Goal: Find specific fact

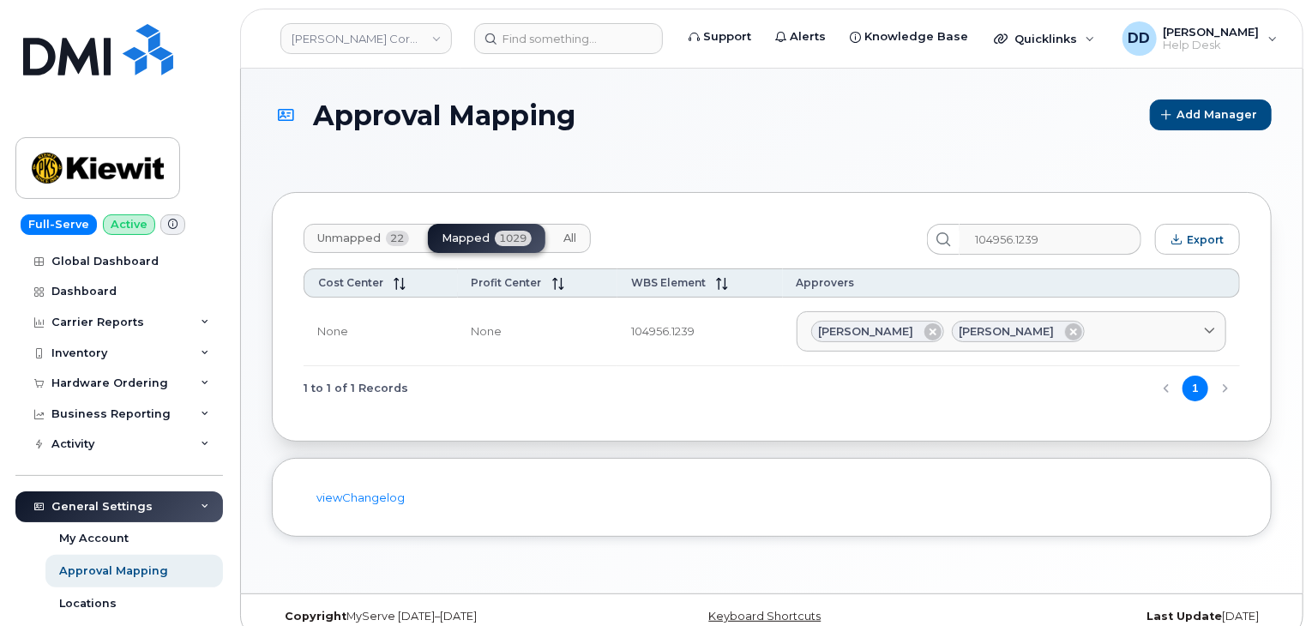
scroll to position [86, 0]
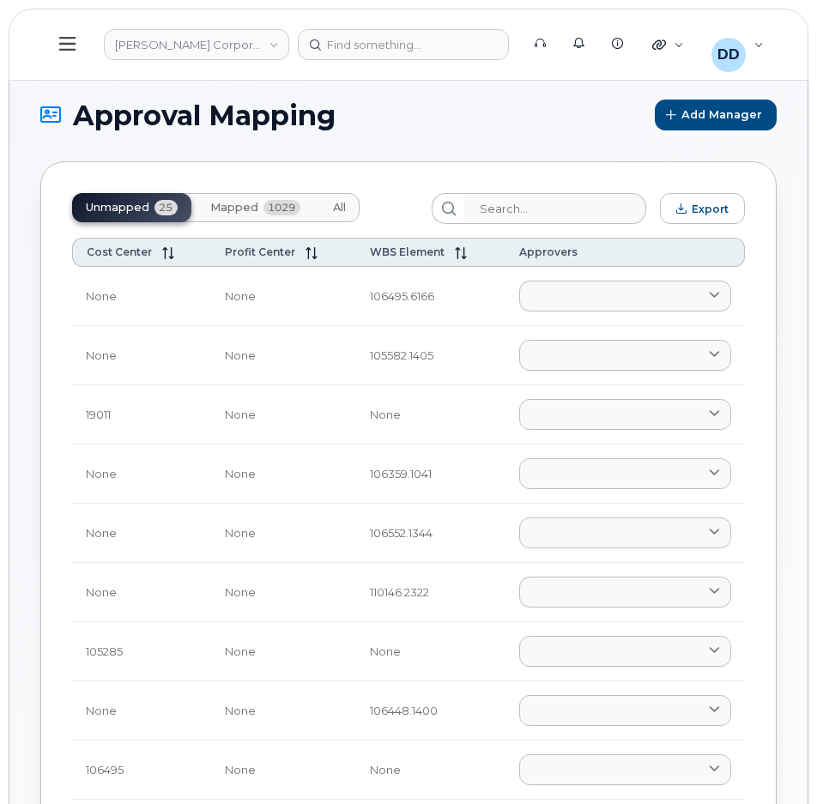
click at [65, 48] on icon at bounding box center [67, 43] width 16 height 19
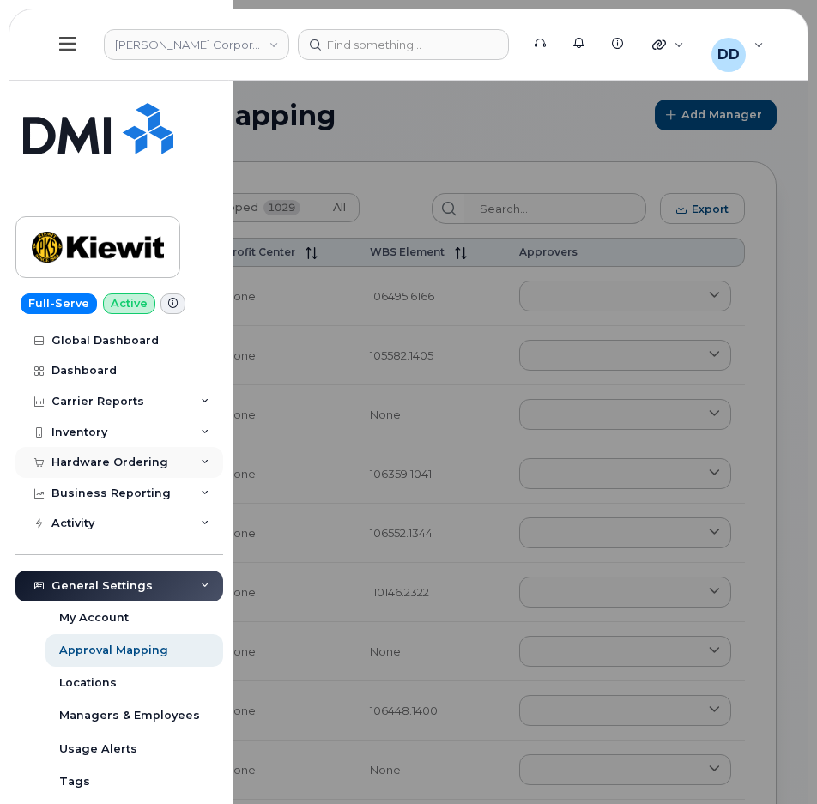
click at [94, 461] on div "Hardware Ordering" at bounding box center [109, 462] width 117 height 14
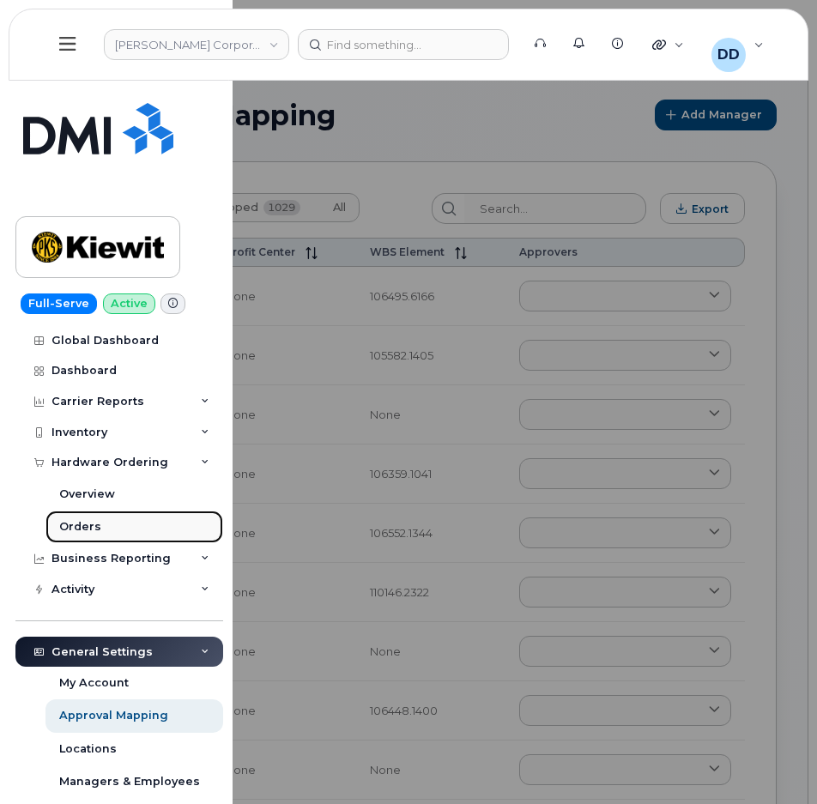
click at [83, 528] on div "Orders" at bounding box center [80, 526] width 42 height 15
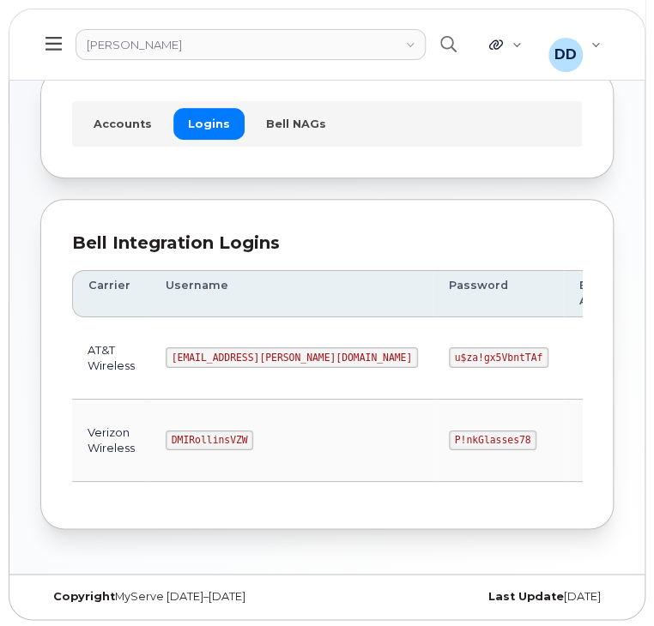
scroll to position [95, 0]
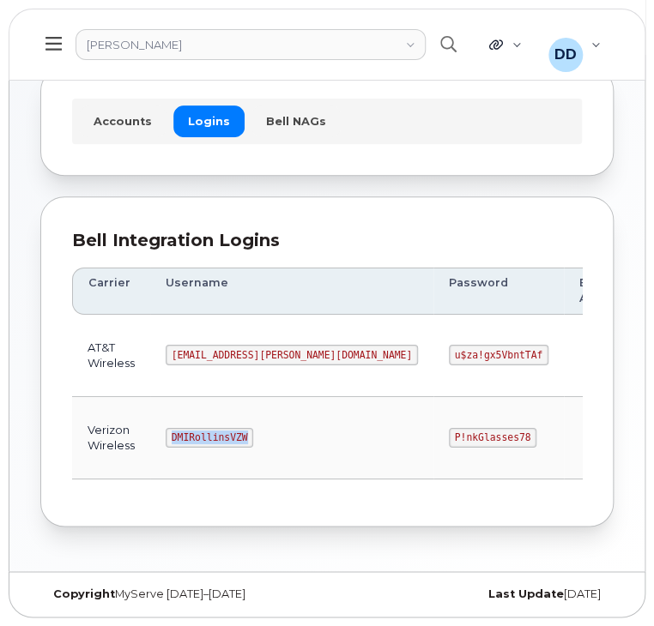
drag, startPoint x: 244, startPoint y: 431, endPoint x: 162, endPoint y: 432, distance: 81.5
click at [162, 432] on td "DMIRollinsVZW" at bounding box center [291, 438] width 283 height 82
click at [564, 377] on td at bounding box center [607, 356] width 87 height 82
drag, startPoint x: 279, startPoint y: 351, endPoint x: 156, endPoint y: 355, distance: 122.7
click at [156, 355] on td "[EMAIL_ADDRESS][PERSON_NAME][DOMAIN_NAME]" at bounding box center [291, 356] width 283 height 82
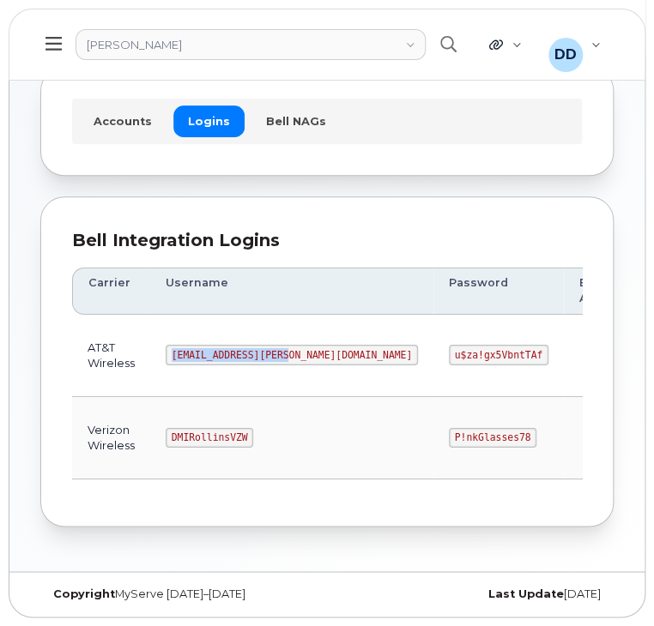
copy code "[EMAIL_ADDRESS][PERSON_NAME][DOMAIN_NAME]"
drag, startPoint x: 401, startPoint y: 353, endPoint x: 316, endPoint y: 357, distance: 85.9
click at [449, 357] on code "u$za!gx5VbntTAf" at bounding box center [498, 355] width 99 height 21
copy code "u$za!gx5VbntTAf"
